Goal: Information Seeking & Learning: Find specific fact

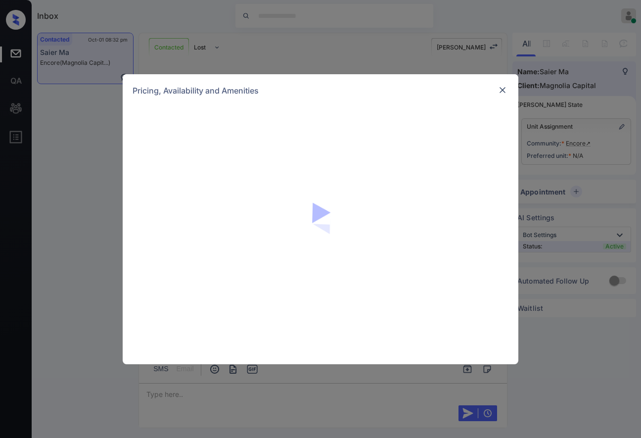
scroll to position [508, 0]
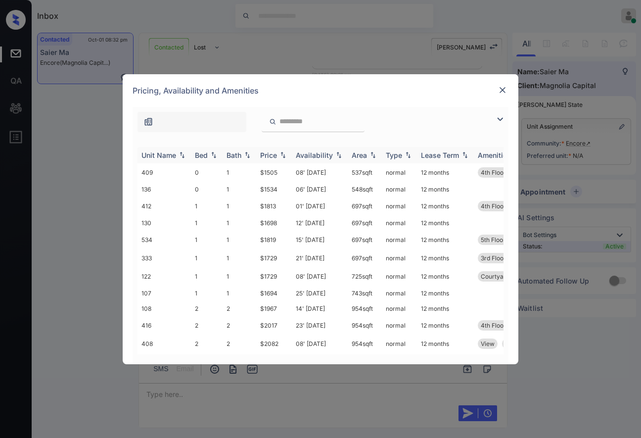
click at [288, 151] on div "Price" at bounding box center [274, 155] width 28 height 8
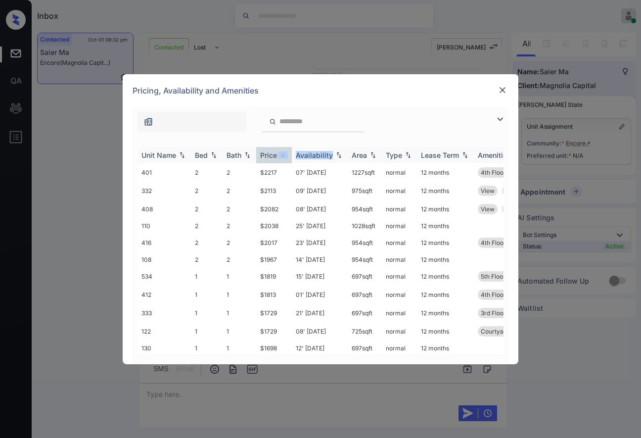
click at [288, 151] on div "Price" at bounding box center [274, 155] width 28 height 8
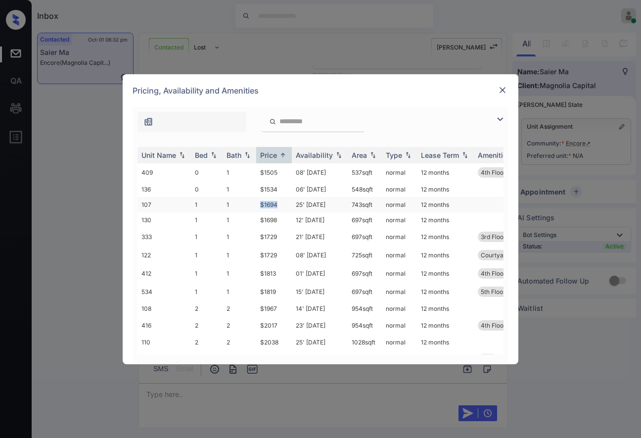
drag, startPoint x: 283, startPoint y: 204, endPoint x: 247, endPoint y: 203, distance: 35.6
click at [247, 203] on tr "107 1 1 $1694 25' Oct 25 743 sqft normal 12 months" at bounding box center [395, 204] width 517 height 15
copy tr "$1694"
click at [272, 204] on td "$1694" at bounding box center [274, 204] width 36 height 15
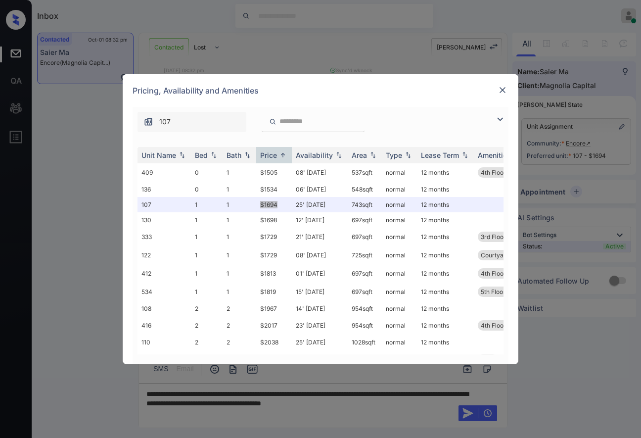
scroll to position [573, 0]
click at [502, 86] on img at bounding box center [503, 90] width 10 height 10
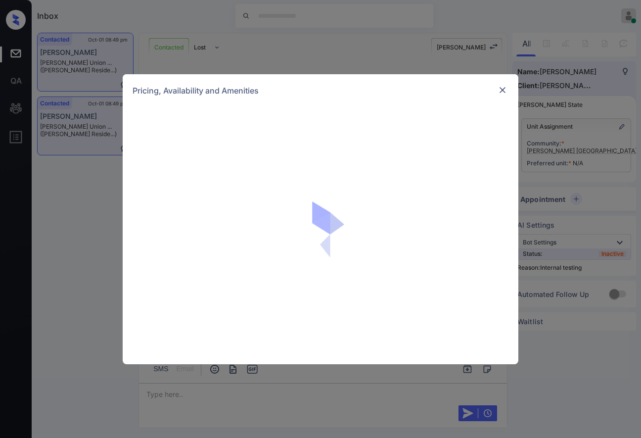
scroll to position [1372, 0]
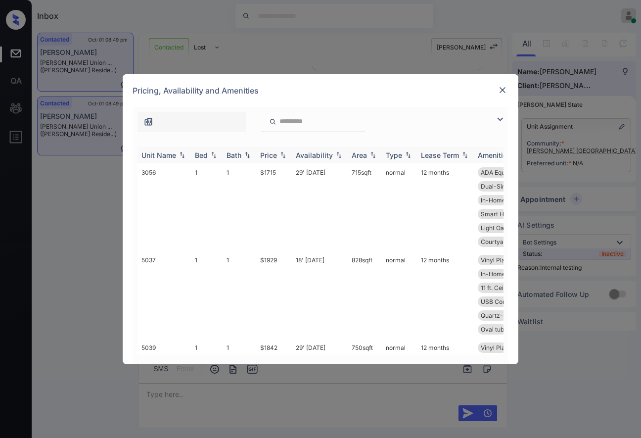
click at [282, 153] on img at bounding box center [283, 154] width 10 height 7
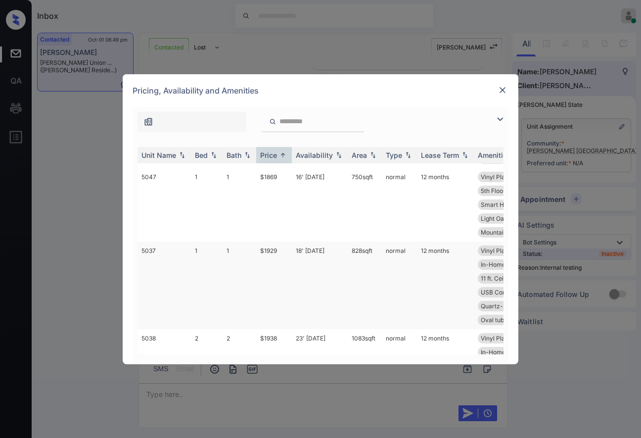
scroll to position [1055, 0]
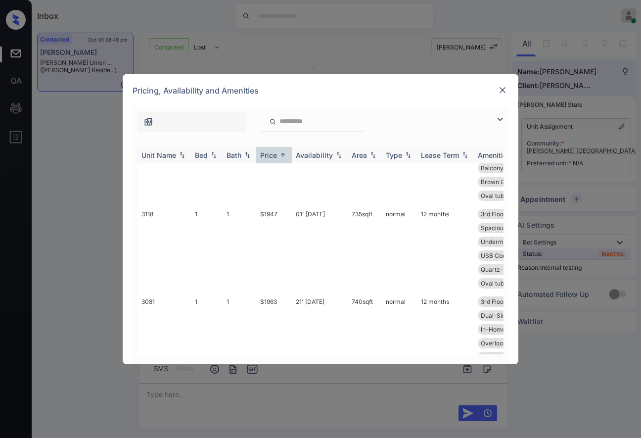
click at [285, 155] on img at bounding box center [283, 154] width 10 height 7
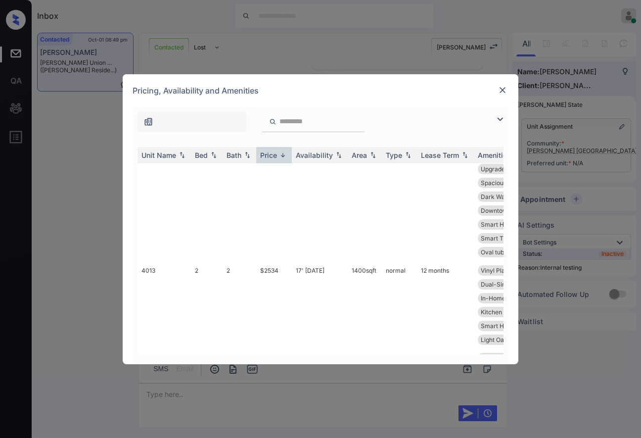
scroll to position [0, 0]
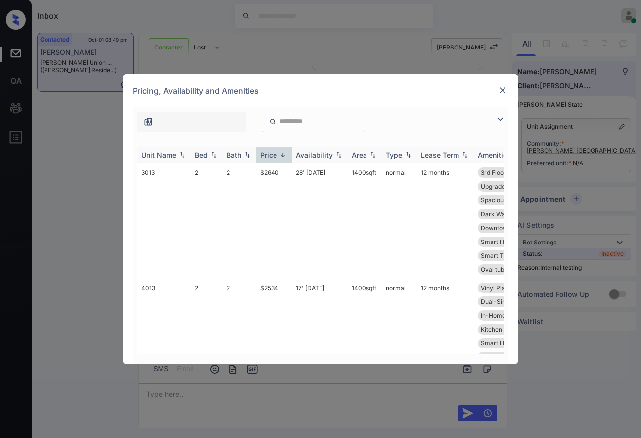
click at [280, 155] on img at bounding box center [283, 154] width 10 height 7
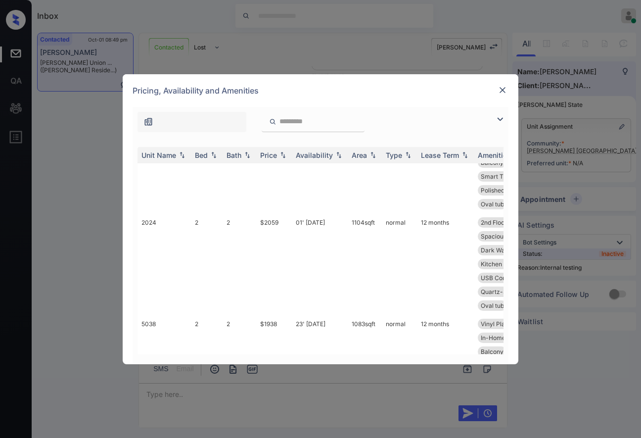
scroll to position [1253, 0]
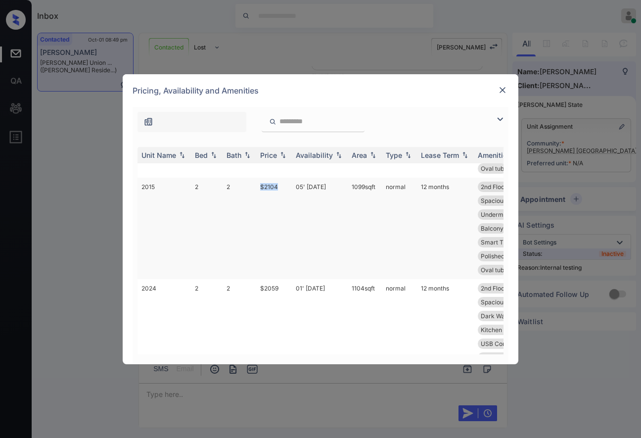
drag, startPoint x: 282, startPoint y: 172, endPoint x: 254, endPoint y: 172, distance: 28.2
click at [252, 178] on tr "2015 2 2 $2104 05' [DATE] sqft normal 12 months 2nd Floor Upgrades: 2x2 L... Du…" at bounding box center [395, 228] width 517 height 101
copy tr "$2104"
click at [503, 86] on img at bounding box center [503, 90] width 10 height 10
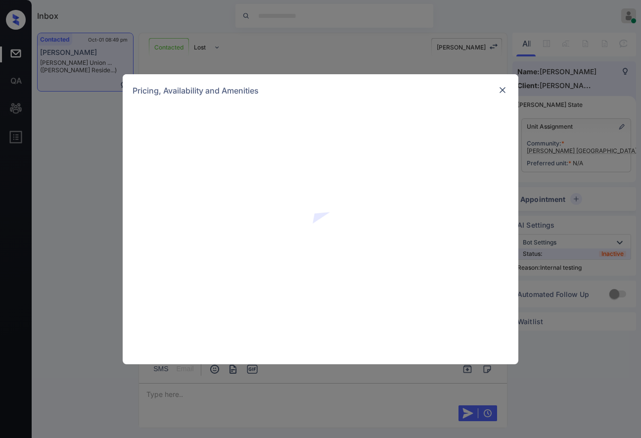
scroll to position [1372, 0]
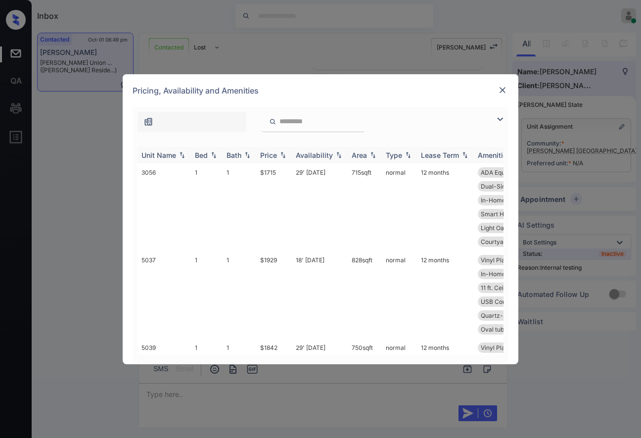
click at [284, 155] on img at bounding box center [283, 154] width 10 height 7
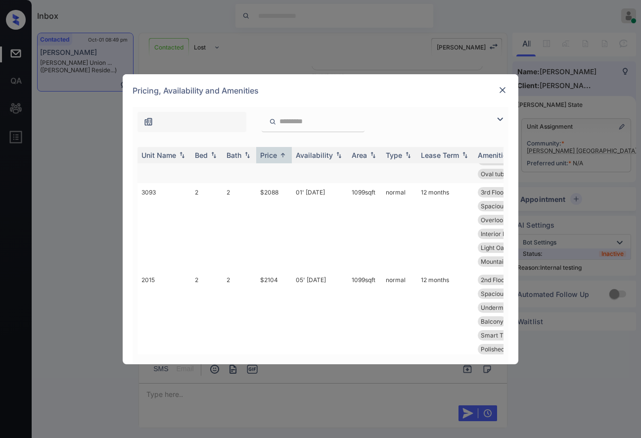
scroll to position [1978, 0]
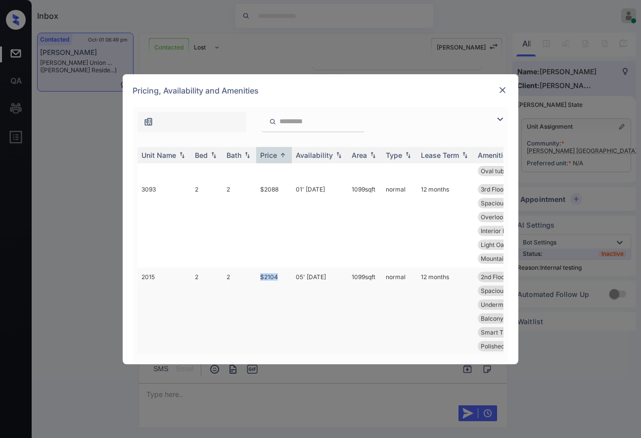
drag, startPoint x: 287, startPoint y: 264, endPoint x: 260, endPoint y: 264, distance: 26.7
click at [260, 268] on td "$2104" at bounding box center [274, 318] width 36 height 101
copy td "$2104"
click at [265, 268] on td "$2104" at bounding box center [274, 318] width 36 height 101
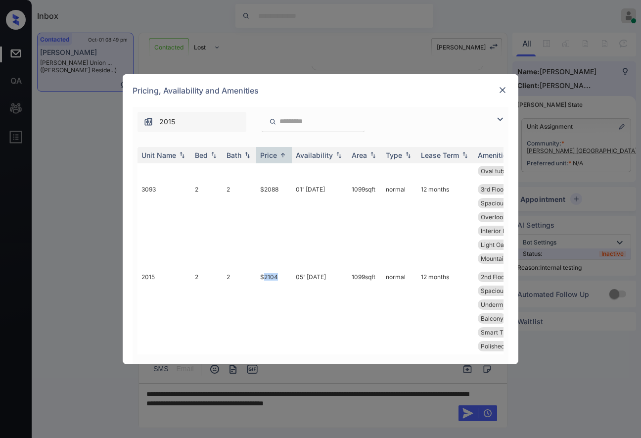
click at [506, 90] on img at bounding box center [503, 90] width 10 height 10
